Goal: Task Accomplishment & Management: Manage account settings

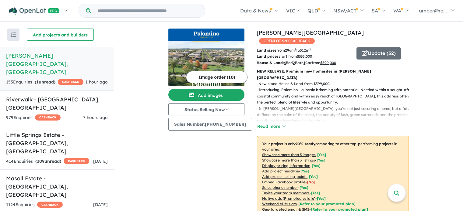
scroll to position [21, 0]
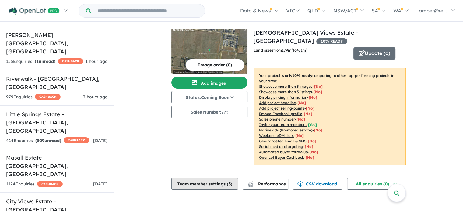
click at [231, 178] on button "Team member settings ( 3 )" at bounding box center [204, 184] width 67 height 12
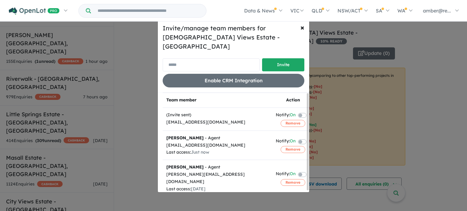
click at [242, 62] on input "email" at bounding box center [211, 64] width 97 height 13
type input "*"
click at [304, 30] on button "× Close" at bounding box center [303, 27] width 14 height 17
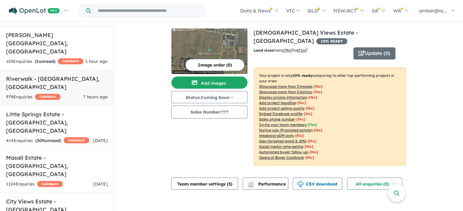
click at [68, 74] on link "Riverwalk - [GEOGRAPHIC_DATA] , VIC 979 Enquir ies ( 0 unread) CASHBACK 7 hours…" at bounding box center [57, 88] width 114 height 36
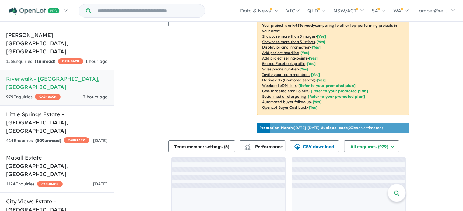
scroll to position [105, 0]
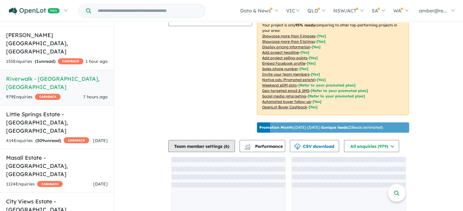
click at [228, 149] on span "6" at bounding box center [226, 146] width 2 height 5
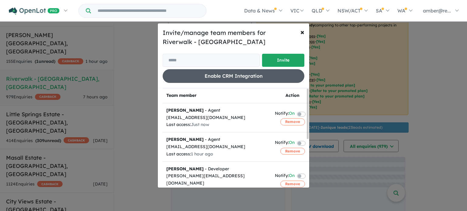
click at [238, 71] on button "Enable CRM Integration" at bounding box center [234, 76] width 142 height 14
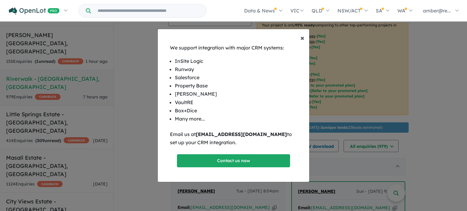
click at [303, 39] on span "×" at bounding box center [303, 37] width 4 height 9
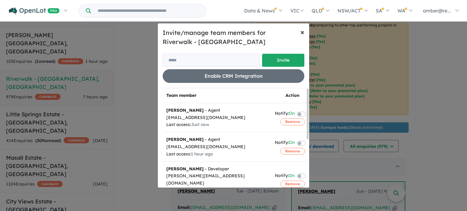
click at [301, 34] on span "×" at bounding box center [303, 31] width 4 height 9
